Goal: Entertainment & Leisure: Browse casually

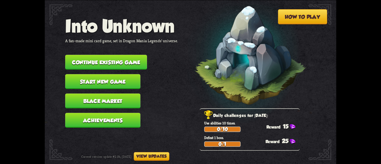
click at [101, 80] on button "Start new game" at bounding box center [102, 81] width 75 height 15
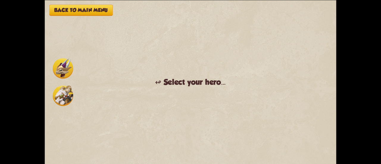
click at [73, 7] on button "Back to main menu" at bounding box center [80, 9] width 63 height 11
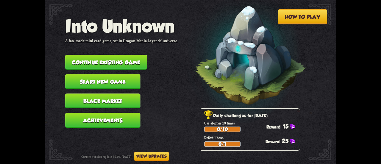
click at [98, 63] on button "Continue existing game" at bounding box center [106, 62] width 82 height 15
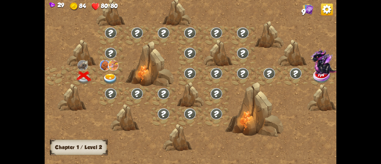
click at [112, 73] on div at bounding box center [111, 76] width 26 height 20
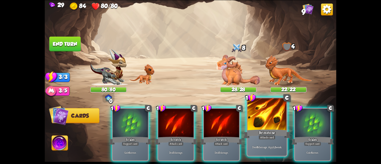
click at [274, 121] on div at bounding box center [266, 114] width 39 height 33
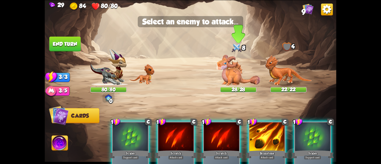
click at [236, 69] on img at bounding box center [238, 70] width 44 height 31
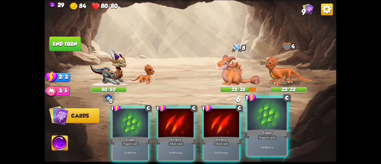
click at [267, 120] on div at bounding box center [266, 114] width 39 height 33
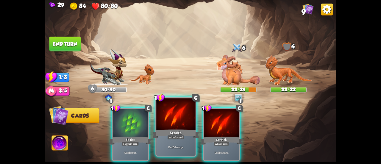
click at [177, 123] on div at bounding box center [175, 114] width 39 height 33
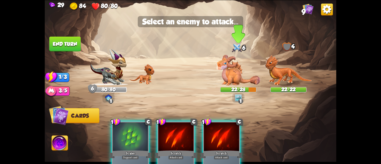
click at [235, 72] on img at bounding box center [238, 70] width 44 height 31
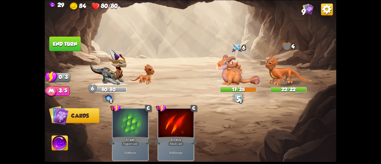
click at [76, 44] on button "End turn" at bounding box center [65, 43] width 32 height 15
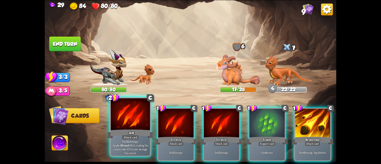
click at [140, 113] on div at bounding box center [130, 114] width 39 height 33
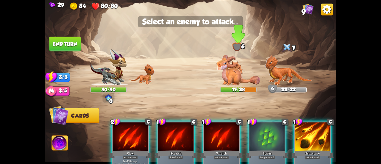
click at [227, 70] on img at bounding box center [238, 70] width 44 height 31
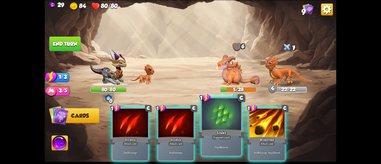
click at [219, 125] on div at bounding box center [221, 114] width 39 height 33
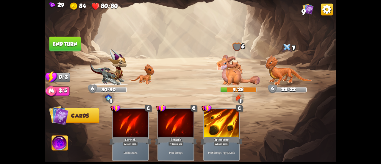
click at [70, 46] on button "End turn" at bounding box center [65, 43] width 32 height 15
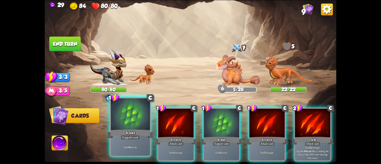
click at [126, 116] on div at bounding box center [130, 114] width 39 height 33
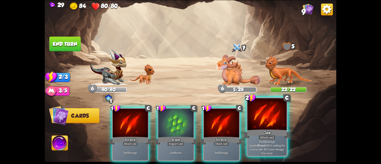
click at [259, 120] on div at bounding box center [266, 114] width 39 height 33
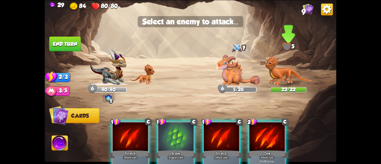
click at [279, 68] on img at bounding box center [287, 70] width 47 height 31
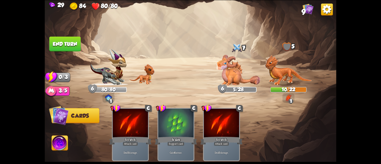
click at [69, 41] on button "End turn" at bounding box center [65, 43] width 32 height 15
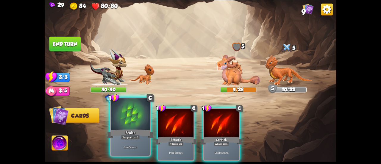
click at [127, 112] on div at bounding box center [130, 114] width 39 height 33
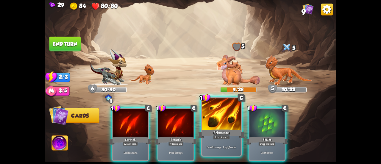
click at [222, 115] on div at bounding box center [221, 114] width 39 height 33
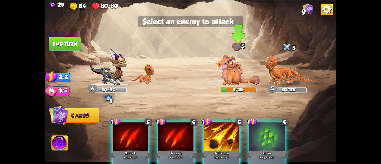
click at [231, 74] on img at bounding box center [238, 70] width 44 height 31
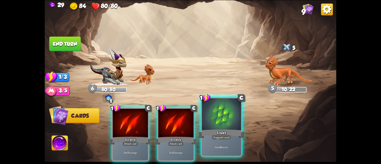
click at [212, 120] on div at bounding box center [221, 114] width 39 height 33
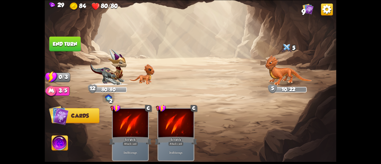
click at [75, 40] on button "End turn" at bounding box center [65, 43] width 32 height 15
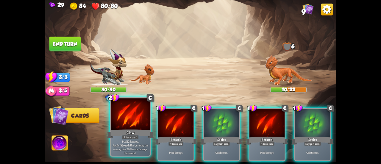
click at [137, 113] on div at bounding box center [130, 114] width 39 height 33
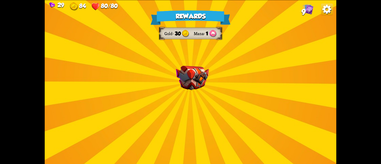
click at [198, 79] on img at bounding box center [192, 77] width 33 height 24
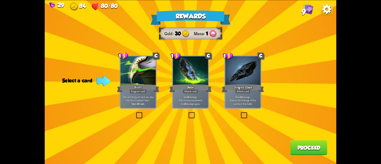
click at [240, 113] on label at bounding box center [240, 113] width 0 height 0
click at [0, 0] on input "checkbox" at bounding box center [0, 0] width 0 height 0
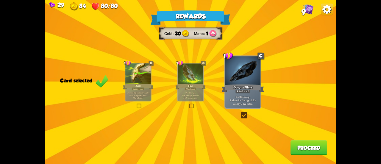
click at [303, 146] on button "Proceed" at bounding box center [308, 147] width 37 height 15
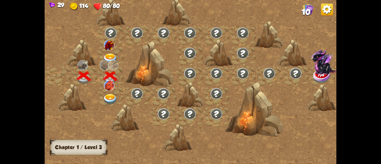
click at [109, 55] on img at bounding box center [110, 59] width 15 height 11
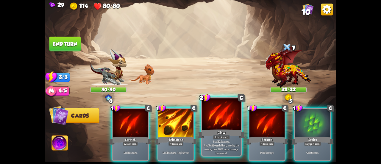
click at [227, 112] on div at bounding box center [221, 114] width 39 height 33
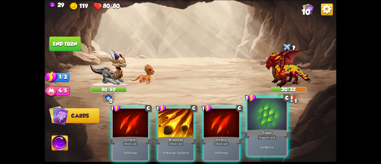
click at [260, 120] on div at bounding box center [266, 114] width 39 height 33
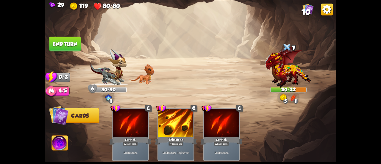
click at [62, 44] on button "End turn" at bounding box center [65, 43] width 32 height 15
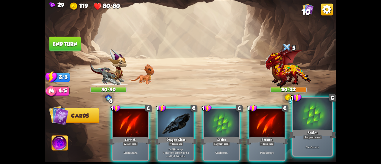
click at [315, 127] on div at bounding box center [312, 114] width 39 height 33
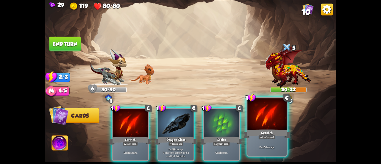
click at [275, 119] on div at bounding box center [266, 114] width 39 height 33
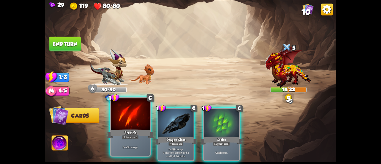
click at [133, 126] on div at bounding box center [130, 114] width 39 height 33
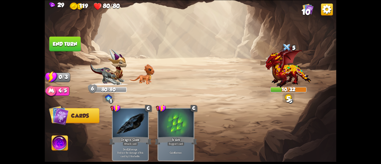
click at [71, 41] on button "End turn" at bounding box center [65, 43] width 32 height 15
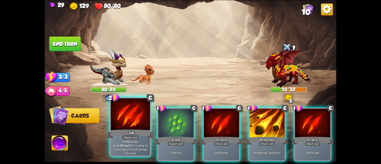
click at [146, 129] on div "Claw" at bounding box center [130, 134] width 47 height 10
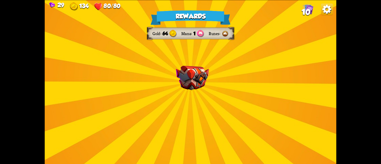
click at [195, 88] on img at bounding box center [192, 77] width 33 height 24
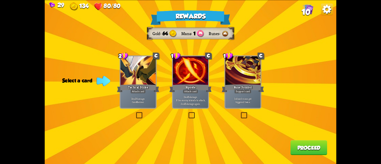
click at [135, 113] on label at bounding box center [135, 113] width 0 height 0
click at [0, 0] on input "checkbox" at bounding box center [0, 0] width 0 height 0
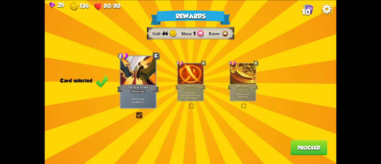
click at [312, 153] on button "Proceed" at bounding box center [308, 147] width 37 height 15
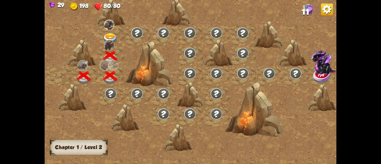
click at [108, 36] on img at bounding box center [110, 38] width 15 height 11
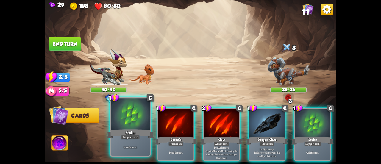
click at [146, 116] on div at bounding box center [130, 114] width 39 height 33
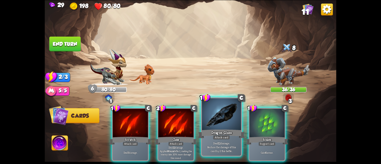
click at [214, 128] on div at bounding box center [221, 114] width 39 height 33
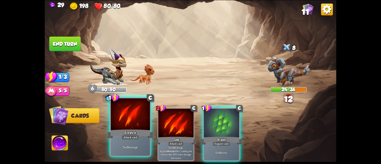
click at [133, 125] on div at bounding box center [130, 114] width 39 height 33
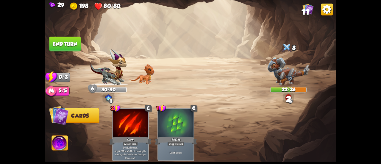
click at [70, 45] on button "End turn" at bounding box center [65, 43] width 32 height 15
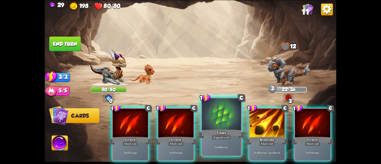
click at [220, 123] on div at bounding box center [221, 114] width 39 height 33
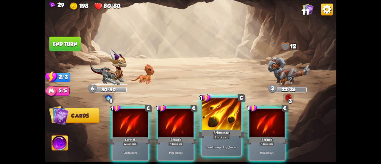
click at [215, 122] on div at bounding box center [221, 114] width 39 height 33
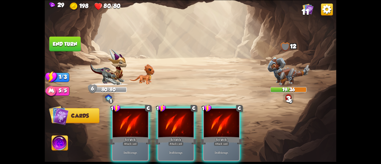
click at [215, 122] on div at bounding box center [221, 124] width 35 height 30
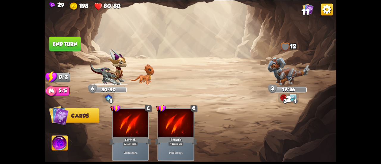
click at [69, 42] on button "End turn" at bounding box center [65, 43] width 32 height 15
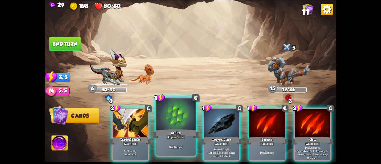
click at [182, 126] on div at bounding box center [175, 114] width 39 height 33
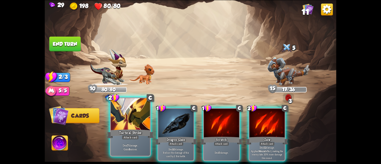
click at [139, 121] on div at bounding box center [130, 114] width 39 height 33
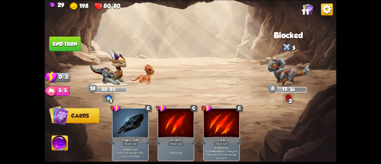
click at [76, 47] on button "End turn" at bounding box center [65, 43] width 32 height 15
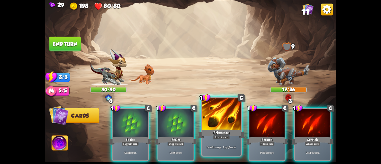
click at [222, 117] on div at bounding box center [221, 114] width 39 height 33
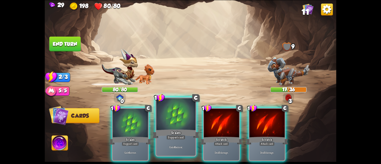
click at [178, 122] on div at bounding box center [175, 114] width 39 height 33
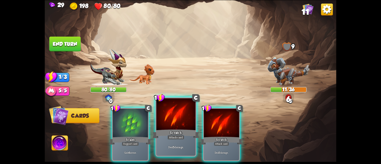
click at [181, 123] on div at bounding box center [175, 114] width 39 height 33
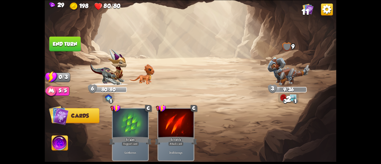
click at [75, 43] on button "End turn" at bounding box center [65, 43] width 32 height 15
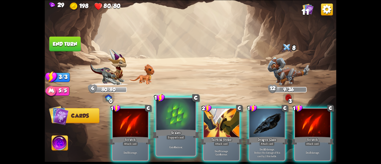
click at [180, 116] on div at bounding box center [175, 114] width 39 height 33
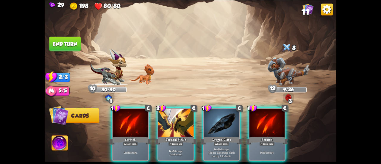
click at [180, 116] on div at bounding box center [175, 124] width 35 height 30
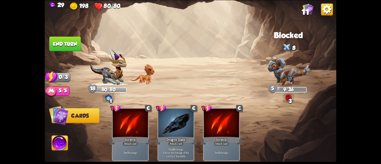
click at [73, 36] on img at bounding box center [191, 82] width 292 height 164
click at [73, 43] on button "End turn" at bounding box center [65, 43] width 32 height 15
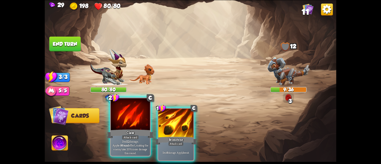
click at [140, 123] on div at bounding box center [130, 114] width 39 height 33
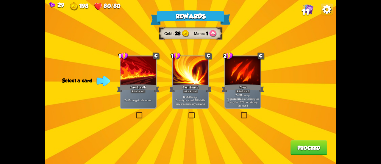
click at [135, 113] on label at bounding box center [135, 113] width 0 height 0
click at [0, 0] on input "checkbox" at bounding box center [0, 0] width 0 height 0
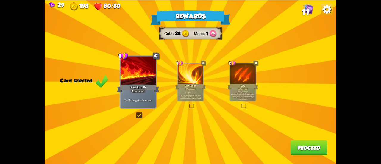
click at [188, 104] on label at bounding box center [188, 104] width 0 height 0
click at [0, 0] on input "checkbox" at bounding box center [0, 0] width 0 height 0
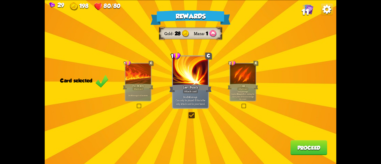
click at [139, 110] on div "Rewards Gold 28 Mana 1 Card selected 1 C Fire Breath Attack card Deal 6 damage …" at bounding box center [191, 82] width 292 height 164
click at [135, 104] on div "Rewards Gold 28 Mana 1 Card selected 1 C Fire Breath Attack card Deal 6 damage …" at bounding box center [191, 82] width 292 height 164
click at [134, 81] on div at bounding box center [138, 73] width 26 height 21
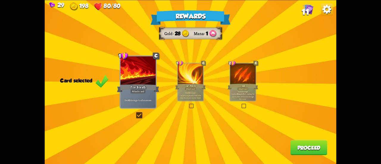
click at [309, 150] on button "Proceed" at bounding box center [308, 147] width 37 height 15
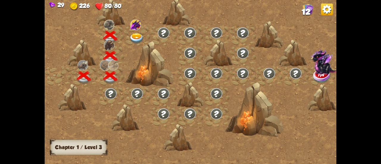
click at [134, 35] on img at bounding box center [136, 38] width 15 height 11
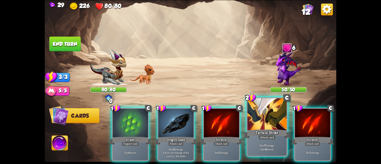
click at [271, 130] on div "Tactical Strike" at bounding box center [266, 134] width 47 height 10
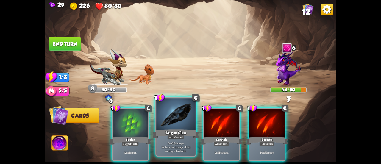
click at [170, 132] on div "Dragon Glass" at bounding box center [175, 134] width 47 height 10
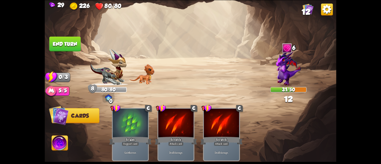
click at [70, 45] on button "End turn" at bounding box center [65, 43] width 32 height 15
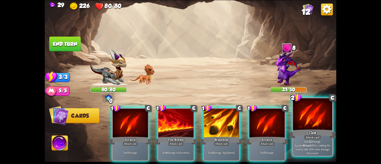
click at [310, 131] on div "Claw" at bounding box center [312, 134] width 47 height 10
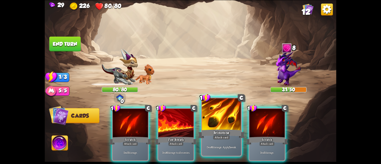
click at [221, 127] on div at bounding box center [221, 114] width 39 height 33
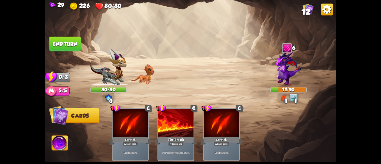
click at [65, 41] on button "End turn" at bounding box center [65, 43] width 32 height 15
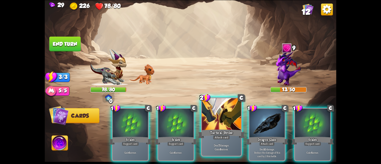
click at [224, 118] on div at bounding box center [221, 114] width 39 height 33
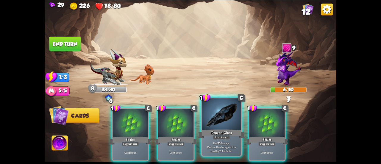
click at [218, 113] on div at bounding box center [221, 114] width 39 height 33
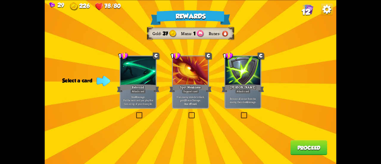
click at [135, 113] on label at bounding box center [135, 113] width 0 height 0
click at [0, 0] on input "checkbox" at bounding box center [0, 0] width 0 height 0
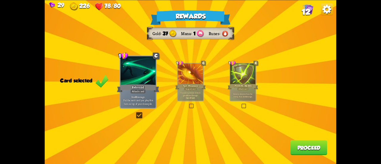
click at [308, 151] on button "Proceed" at bounding box center [308, 147] width 37 height 15
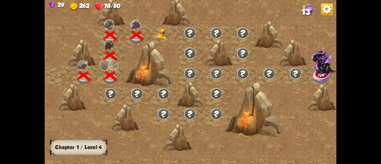
click at [159, 36] on img at bounding box center [163, 34] width 15 height 11
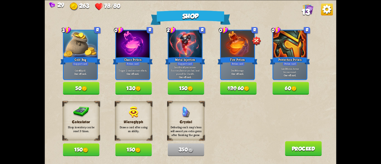
click at [235, 89] on span "120" at bounding box center [231, 88] width 9 height 6
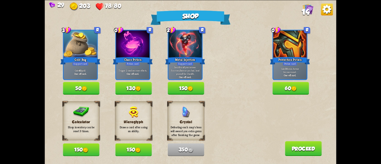
click at [297, 85] on button "60" at bounding box center [290, 88] width 36 height 13
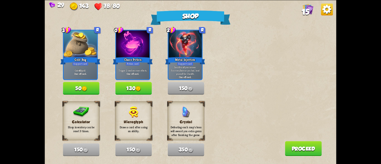
click at [88, 88] on button "50" at bounding box center [81, 88] width 36 height 13
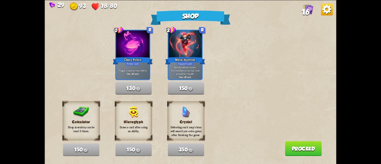
click at [312, 151] on button "Proceed" at bounding box center [303, 148] width 37 height 15
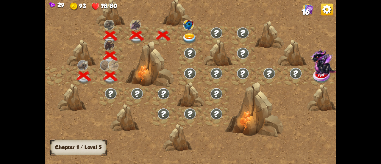
click at [188, 34] on img at bounding box center [189, 38] width 15 height 11
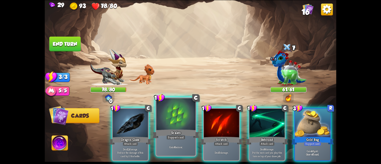
click at [167, 120] on div at bounding box center [175, 114] width 39 height 33
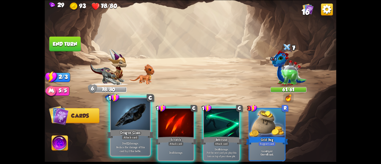
click at [123, 128] on div at bounding box center [130, 114] width 39 height 33
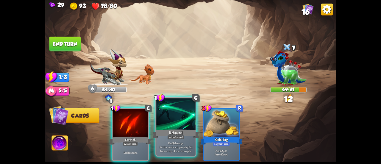
click at [175, 126] on div at bounding box center [175, 114] width 39 height 33
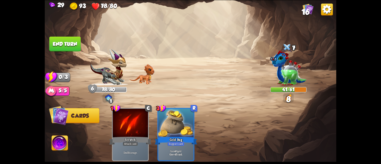
click at [68, 44] on button "End turn" at bounding box center [65, 43] width 32 height 15
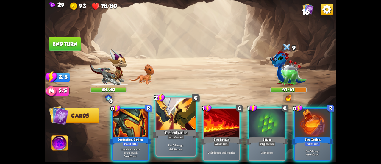
click at [174, 124] on div at bounding box center [175, 114] width 39 height 33
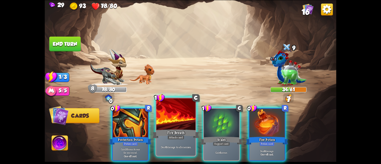
click at [186, 128] on div at bounding box center [175, 114] width 39 height 33
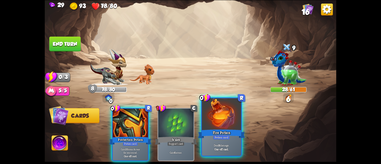
click at [209, 125] on div at bounding box center [221, 114] width 39 height 33
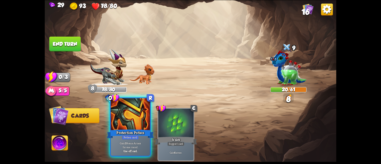
click at [127, 128] on div at bounding box center [130, 114] width 39 height 33
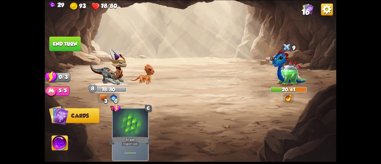
click at [65, 38] on button "End turn" at bounding box center [65, 43] width 32 height 15
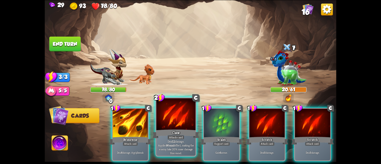
click at [158, 118] on div at bounding box center [175, 114] width 39 height 33
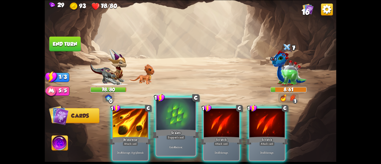
click at [181, 122] on div at bounding box center [175, 114] width 39 height 33
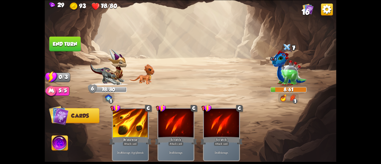
click at [74, 48] on button "End turn" at bounding box center [65, 43] width 32 height 15
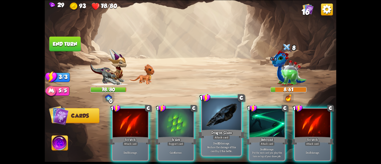
click at [223, 131] on div "Dragon Glass" at bounding box center [221, 134] width 47 height 10
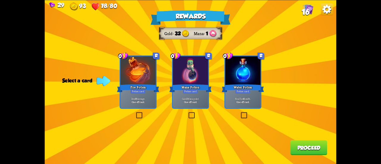
click at [240, 113] on label at bounding box center [240, 113] width 0 height 0
click at [0, 0] on input "checkbox" at bounding box center [0, 0] width 0 height 0
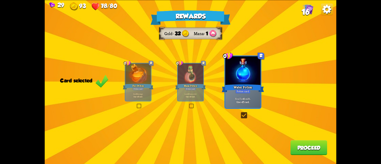
click at [307, 150] on button "Proceed" at bounding box center [308, 147] width 37 height 15
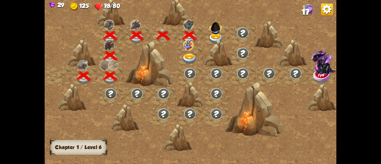
click at [187, 58] on img at bounding box center [189, 59] width 15 height 11
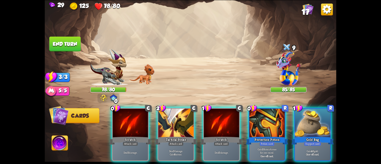
click at [104, 95] on img at bounding box center [103, 97] width 7 height 7
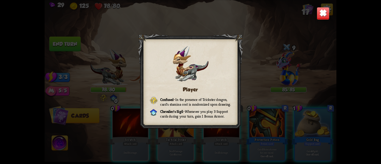
click at [317, 16] on img at bounding box center [323, 13] width 13 height 13
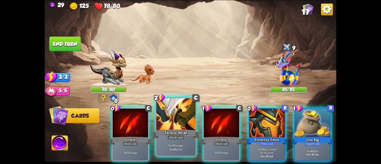
click at [178, 128] on div at bounding box center [175, 114] width 39 height 33
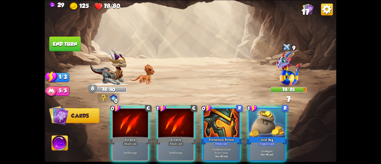
click at [178, 128] on div at bounding box center [175, 124] width 35 height 30
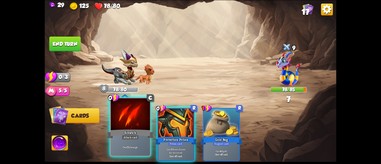
click at [125, 129] on div "Scratch" at bounding box center [130, 134] width 47 height 10
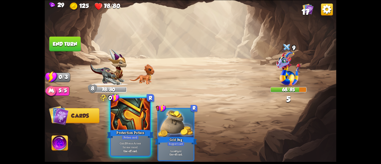
click at [125, 121] on div at bounding box center [130, 114] width 39 height 33
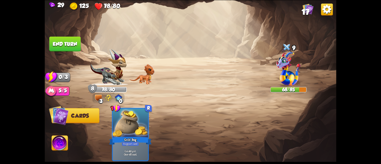
click at [70, 42] on button "End turn" at bounding box center [65, 43] width 32 height 15
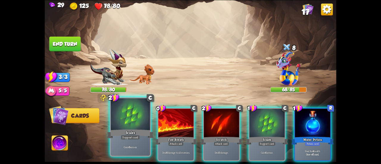
click at [138, 118] on div at bounding box center [130, 114] width 39 height 33
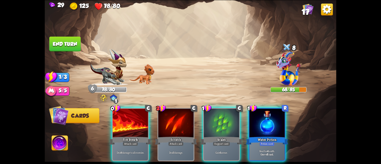
click at [138, 118] on div at bounding box center [130, 124] width 35 height 30
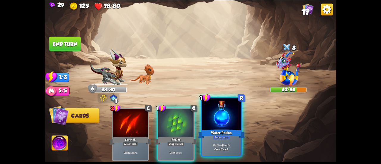
click at [214, 114] on div at bounding box center [221, 114] width 39 height 33
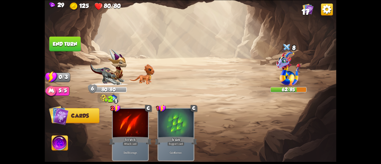
click at [67, 40] on button "End turn" at bounding box center [65, 43] width 32 height 15
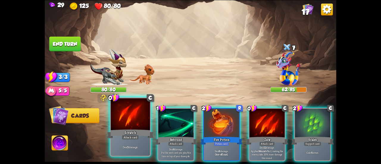
click at [137, 118] on div at bounding box center [130, 114] width 39 height 33
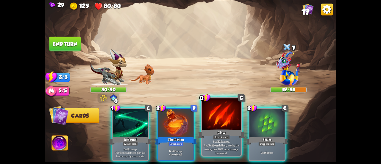
click at [212, 118] on div at bounding box center [221, 114] width 39 height 33
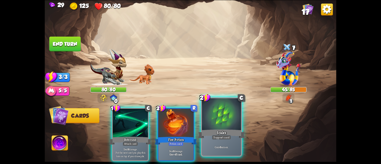
click at [215, 128] on div at bounding box center [221, 114] width 39 height 33
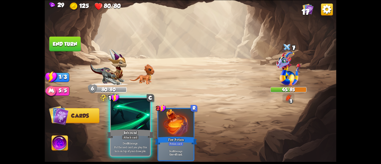
click at [131, 127] on div at bounding box center [130, 114] width 39 height 33
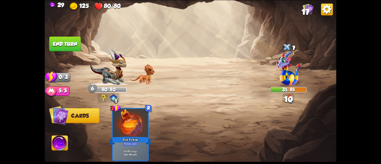
click at [64, 45] on button "End turn" at bounding box center [65, 43] width 32 height 15
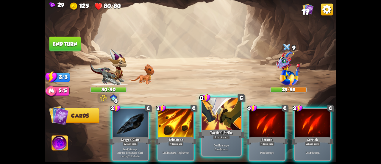
click at [217, 125] on div at bounding box center [221, 114] width 39 height 33
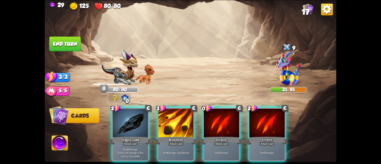
click at [217, 125] on div at bounding box center [221, 124] width 35 height 30
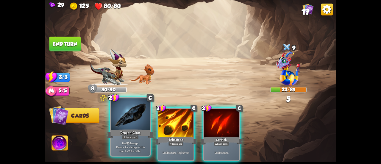
click at [127, 126] on div at bounding box center [130, 114] width 39 height 33
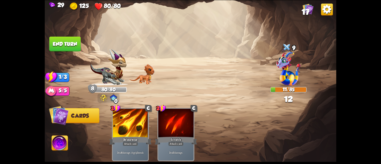
click at [67, 45] on button "End turn" at bounding box center [65, 43] width 32 height 15
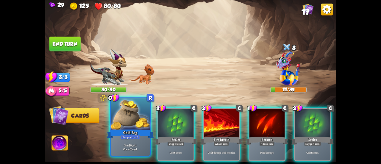
click at [146, 128] on div at bounding box center [130, 114] width 39 height 33
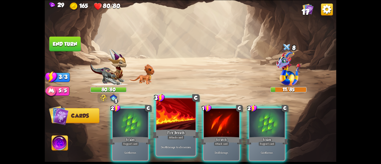
click at [178, 121] on div at bounding box center [175, 114] width 39 height 33
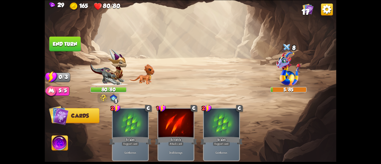
click at [76, 119] on button "Cards" at bounding box center [75, 115] width 48 height 15
click at [66, 41] on button "End turn" at bounding box center [65, 43] width 32 height 15
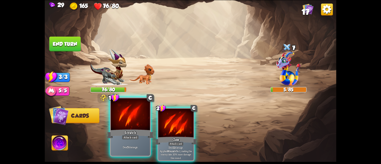
click at [133, 118] on div at bounding box center [130, 114] width 39 height 33
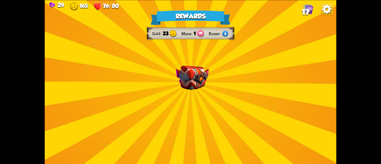
click at [205, 91] on div "Rewards Gold 33 Mana 1 Runes Select a card 1 C Fireball Attack card Lose 2 heal…" at bounding box center [191, 82] width 292 height 164
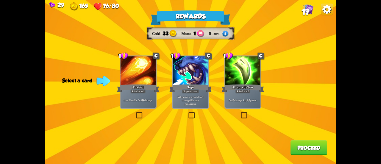
click at [240, 113] on label at bounding box center [240, 113] width 0 height 0
click at [0, 0] on input "checkbox" at bounding box center [0, 0] width 0 height 0
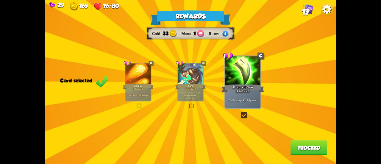
click at [310, 148] on button "Proceed" at bounding box center [308, 147] width 37 height 15
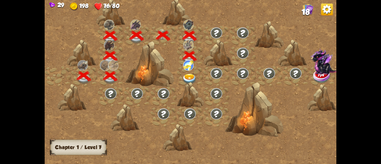
click at [188, 76] on img at bounding box center [189, 79] width 15 height 11
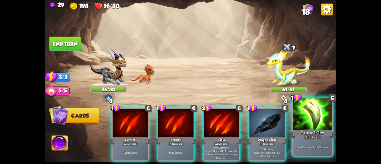
click at [307, 127] on div at bounding box center [312, 114] width 39 height 33
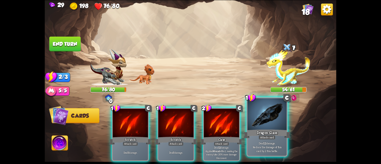
click at [279, 127] on div at bounding box center [266, 114] width 39 height 33
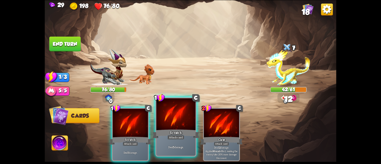
click at [170, 126] on div at bounding box center [175, 114] width 39 height 33
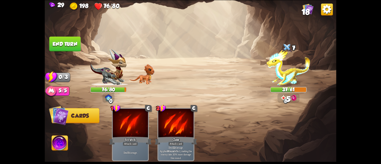
click at [71, 41] on button "End turn" at bounding box center [65, 43] width 32 height 15
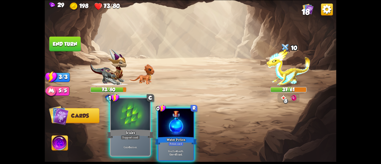
click at [129, 125] on div at bounding box center [130, 114] width 39 height 33
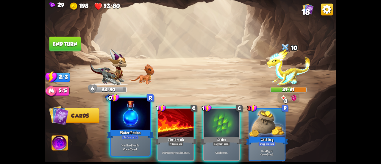
click at [138, 123] on div at bounding box center [130, 114] width 39 height 33
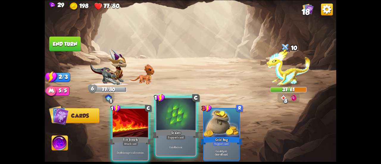
click at [167, 119] on div at bounding box center [175, 114] width 39 height 33
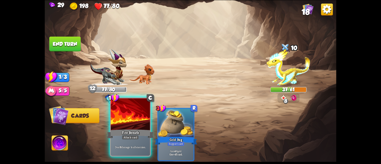
click at [140, 121] on div at bounding box center [130, 114] width 39 height 33
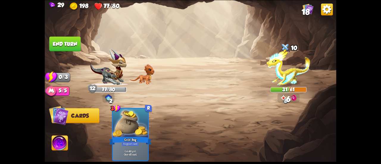
click at [77, 44] on button "End turn" at bounding box center [65, 43] width 32 height 15
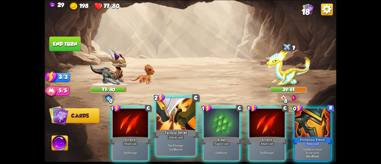
click at [164, 115] on div at bounding box center [175, 114] width 39 height 33
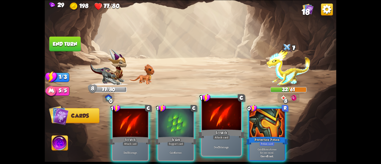
click at [228, 131] on div "Scratch" at bounding box center [221, 134] width 47 height 10
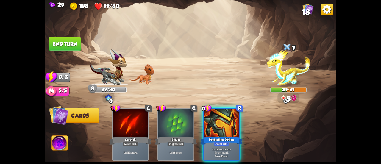
click at [59, 40] on button "End turn" at bounding box center [65, 43] width 32 height 15
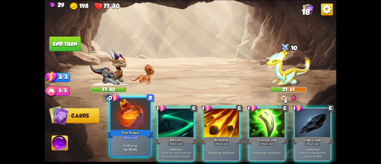
click at [146, 130] on div "Fire Potion" at bounding box center [130, 134] width 47 height 10
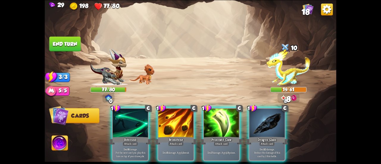
click at [146, 136] on div "Rebound" at bounding box center [130, 141] width 42 height 10
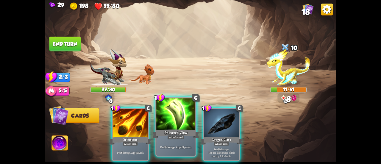
click at [165, 123] on div at bounding box center [175, 114] width 39 height 33
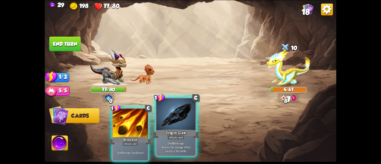
click at [157, 117] on div at bounding box center [175, 114] width 39 height 33
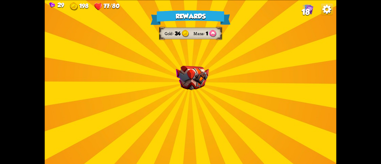
click at [201, 80] on img at bounding box center [192, 77] width 33 height 24
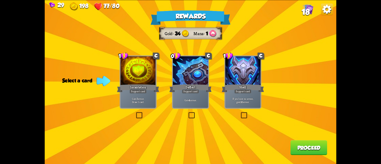
click at [187, 113] on label at bounding box center [187, 113] width 0 height 0
click at [0, 0] on input "checkbox" at bounding box center [0, 0] width 0 height 0
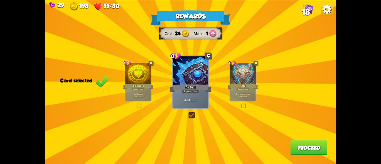
click at [314, 151] on button "Proceed" at bounding box center [308, 147] width 37 height 15
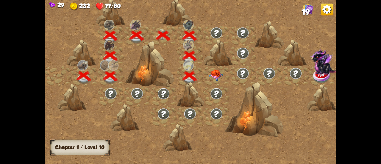
click at [217, 75] on img at bounding box center [216, 74] width 15 height 11
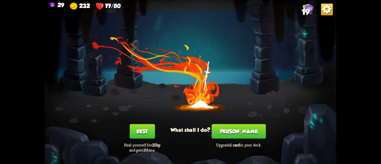
click at [234, 132] on button "[PERSON_NAME]" at bounding box center [239, 131] width 54 height 15
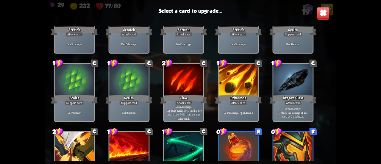
scroll to position [187, 0]
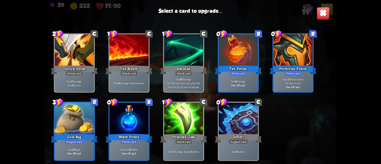
click at [177, 116] on div at bounding box center [183, 119] width 39 height 33
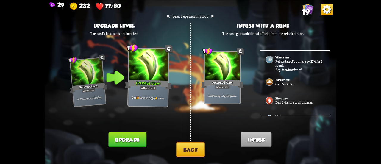
click at [132, 138] on button "Upgrade" at bounding box center [127, 139] width 38 height 15
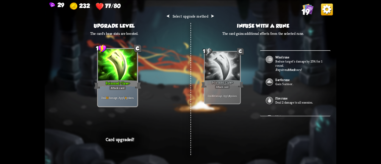
click at [328, 8] on img at bounding box center [327, 9] width 12 height 12
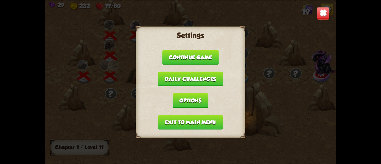
scroll to position [0, 90]
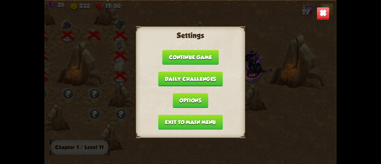
click at [276, 30] on div "Settings Continue game Daily challenges Options Exit to main menu" at bounding box center [191, 82] width 292 height 164
click at [322, 15] on img at bounding box center [323, 13] width 13 height 13
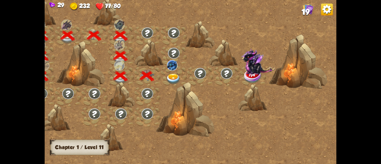
click at [165, 79] on div at bounding box center [173, 76] width 26 height 20
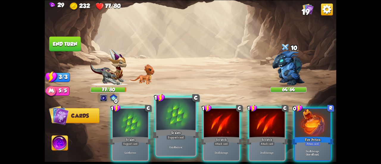
click at [168, 130] on div "Scales" at bounding box center [175, 134] width 47 height 10
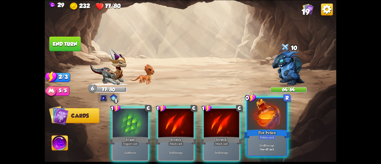
click at [259, 123] on div at bounding box center [266, 114] width 39 height 33
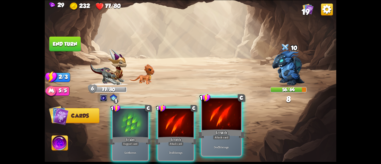
click at [223, 125] on div at bounding box center [221, 114] width 39 height 33
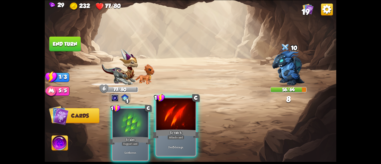
click at [173, 128] on div at bounding box center [175, 114] width 39 height 33
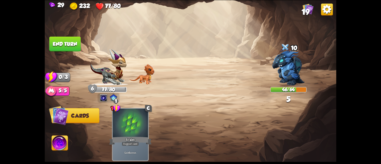
click at [75, 44] on button "End turn" at bounding box center [65, 43] width 32 height 15
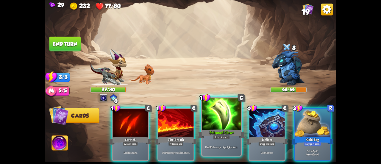
click at [221, 118] on div at bounding box center [221, 114] width 39 height 33
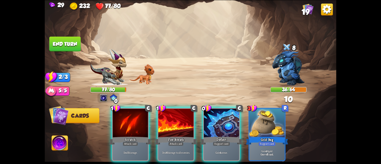
click at [221, 118] on div at bounding box center [221, 124] width 35 height 30
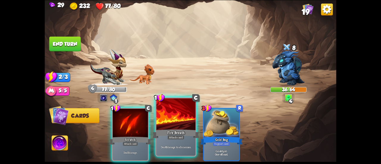
click at [177, 120] on div at bounding box center [175, 114] width 39 height 33
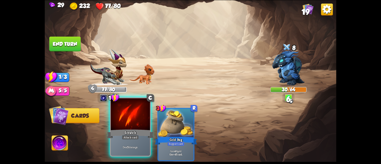
click at [136, 127] on div at bounding box center [130, 114] width 39 height 33
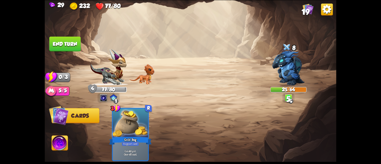
click at [73, 42] on button "End turn" at bounding box center [65, 43] width 32 height 15
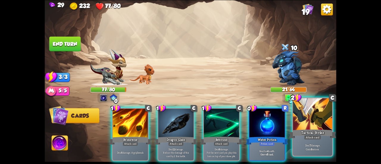
click at [327, 130] on div "Tactical Strike" at bounding box center [312, 134] width 47 height 10
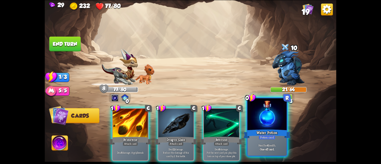
click at [259, 129] on div "Water Potion" at bounding box center [266, 134] width 47 height 10
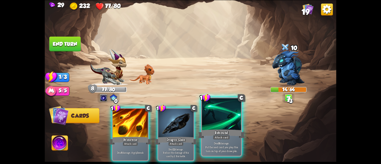
click at [224, 132] on div "Rebound" at bounding box center [221, 134] width 47 height 10
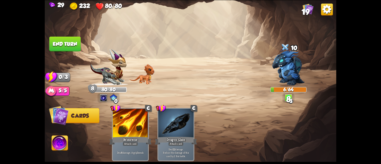
click at [65, 40] on button "End turn" at bounding box center [65, 43] width 32 height 15
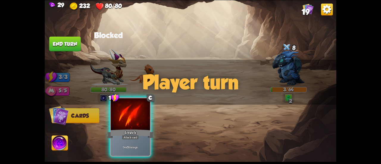
click at [132, 129] on div "Scratch" at bounding box center [130, 134] width 47 height 10
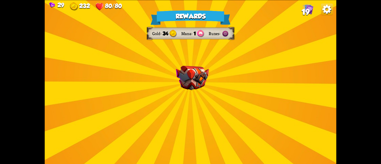
click at [201, 107] on div "Rewards Gold 34 Mana 1 Runes Select a card 2 C Flame Barrier Support card Gain …" at bounding box center [191, 82] width 292 height 164
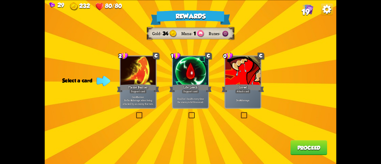
click at [135, 113] on label at bounding box center [135, 113] width 0 height 0
click at [0, 0] on input "checkbox" at bounding box center [0, 0] width 0 height 0
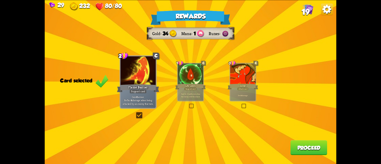
click at [313, 156] on div "Rewards Gold 34 Mana 1 Runes Card selected 2 C Flame Barrier Support card Gain …" at bounding box center [191, 82] width 292 height 164
click at [308, 148] on button "Proceed" at bounding box center [308, 147] width 37 height 15
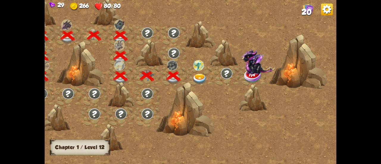
click at [198, 75] on img at bounding box center [199, 79] width 15 height 11
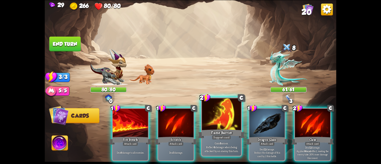
click at [215, 124] on div at bounding box center [221, 114] width 39 height 33
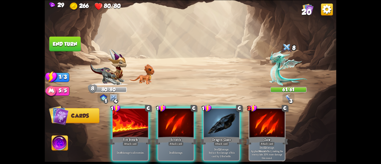
click at [215, 124] on div at bounding box center [221, 124] width 35 height 30
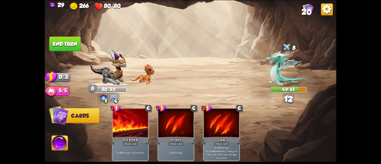
click at [69, 43] on button "End turn" at bounding box center [65, 43] width 32 height 15
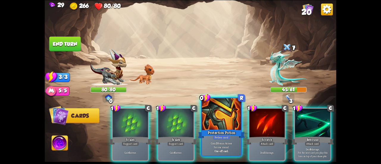
click at [220, 127] on div at bounding box center [221, 114] width 39 height 33
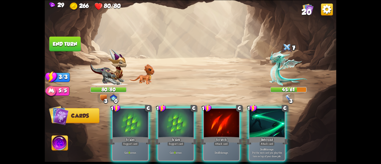
click at [220, 127] on div at bounding box center [221, 124] width 35 height 30
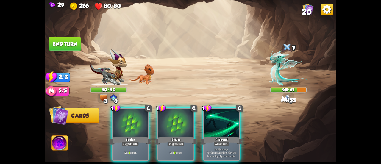
click at [220, 127] on div at bounding box center [221, 124] width 35 height 30
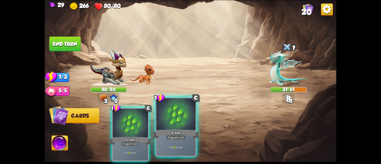
click at [174, 127] on div at bounding box center [175, 114] width 39 height 33
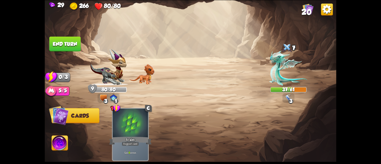
click at [65, 40] on button "End turn" at bounding box center [65, 43] width 32 height 15
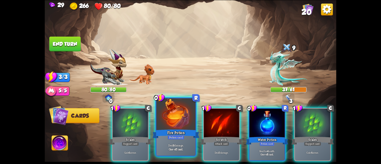
click at [179, 117] on div at bounding box center [175, 114] width 39 height 33
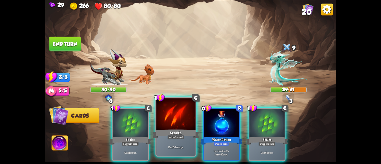
click at [184, 130] on div "Scratch" at bounding box center [175, 134] width 47 height 10
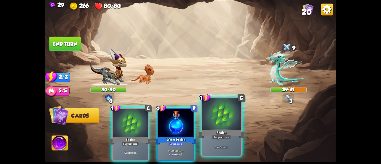
click at [205, 127] on div at bounding box center [221, 114] width 39 height 33
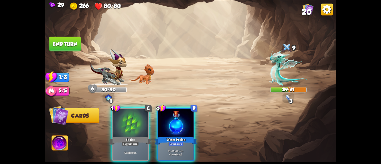
click at [59, 43] on button "End turn" at bounding box center [65, 43] width 32 height 15
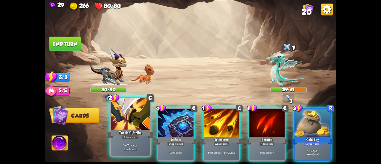
click at [141, 134] on div "Tactical Strike" at bounding box center [130, 134] width 47 height 10
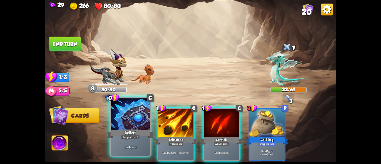
click at [117, 134] on div "Deflect" at bounding box center [130, 134] width 47 height 10
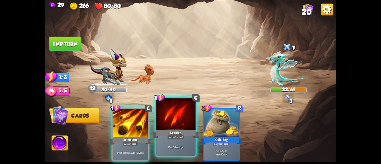
click at [169, 129] on div "Scratch" at bounding box center [175, 134] width 47 height 10
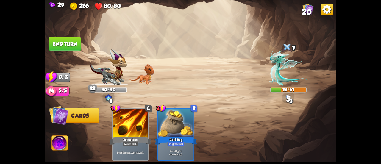
click at [89, 54] on img at bounding box center [191, 82] width 292 height 164
click at [68, 44] on button "End turn" at bounding box center [65, 43] width 32 height 15
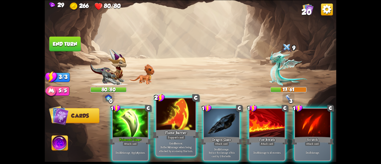
click at [179, 129] on div "Flame Barrier" at bounding box center [175, 134] width 47 height 10
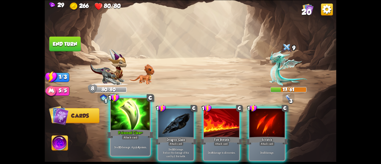
click at [134, 129] on div "Poisoned Claw+" at bounding box center [130, 134] width 47 height 10
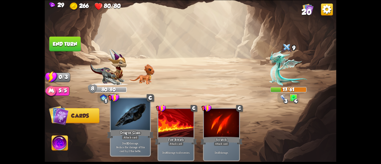
click at [136, 128] on div at bounding box center [130, 114] width 39 height 33
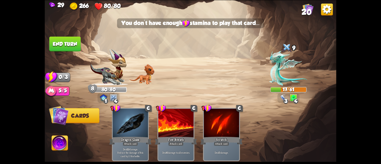
click at [67, 41] on button "End turn" at bounding box center [65, 43] width 32 height 15
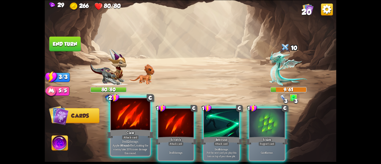
click at [136, 117] on div at bounding box center [130, 114] width 39 height 33
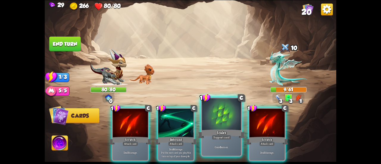
click at [223, 126] on div at bounding box center [221, 114] width 39 height 33
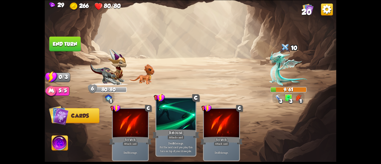
click at [176, 129] on div "Rebound" at bounding box center [175, 134] width 47 height 10
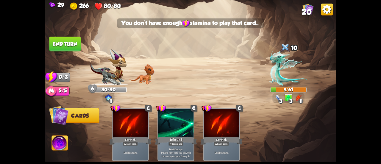
click at [64, 40] on button "End turn" at bounding box center [65, 43] width 32 height 15
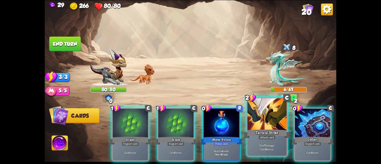
click at [275, 130] on div "Tactical Strike" at bounding box center [266, 134] width 47 height 10
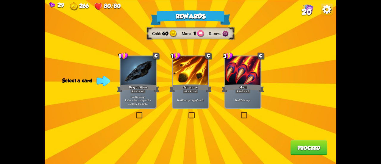
click at [240, 113] on label at bounding box center [240, 113] width 0 height 0
click at [0, 0] on input "checkbox" at bounding box center [0, 0] width 0 height 0
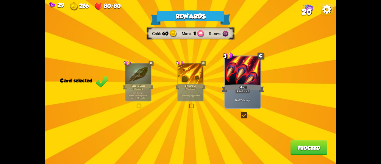
click at [298, 144] on button "Proceed" at bounding box center [308, 147] width 37 height 15
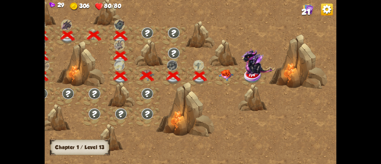
click at [227, 77] on img at bounding box center [226, 74] width 15 height 11
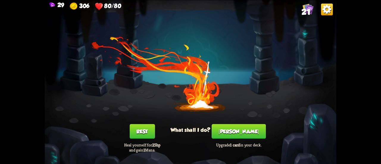
click at [235, 129] on button "[PERSON_NAME]" at bounding box center [239, 131] width 54 height 15
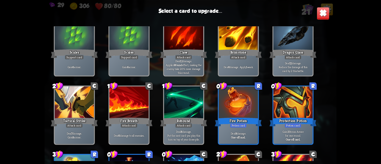
scroll to position [187, 0]
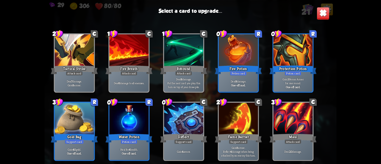
click at [128, 115] on div at bounding box center [128, 119] width 39 height 33
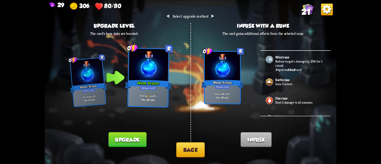
click at [329, 6] on img at bounding box center [327, 9] width 12 height 12
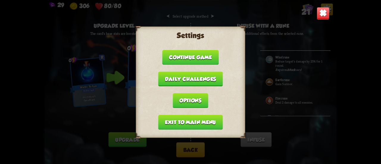
click at [120, 126] on div "Settings Continue game Daily challenges Options Exit to main menu" at bounding box center [191, 82] width 292 height 164
click at [321, 16] on img at bounding box center [323, 13] width 13 height 13
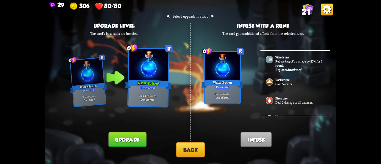
click at [180, 151] on button "Back" at bounding box center [190, 149] width 29 height 15
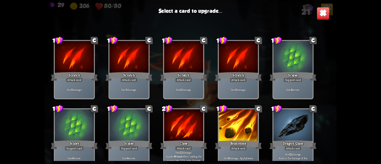
click at [282, 128] on div at bounding box center [292, 125] width 39 height 33
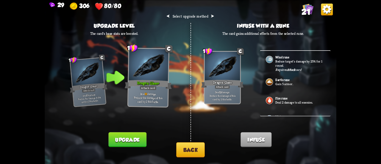
click at [194, 154] on button "Back" at bounding box center [190, 149] width 29 height 15
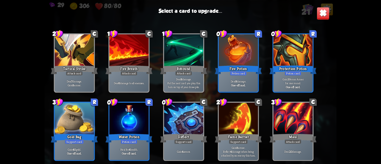
click at [303, 131] on div at bounding box center [292, 119] width 39 height 33
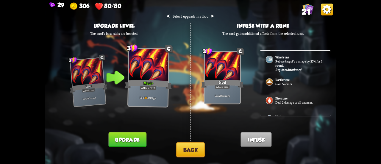
click at [125, 143] on button "Upgrade" at bounding box center [127, 139] width 38 height 15
